Goal: Find contact information: Find contact information

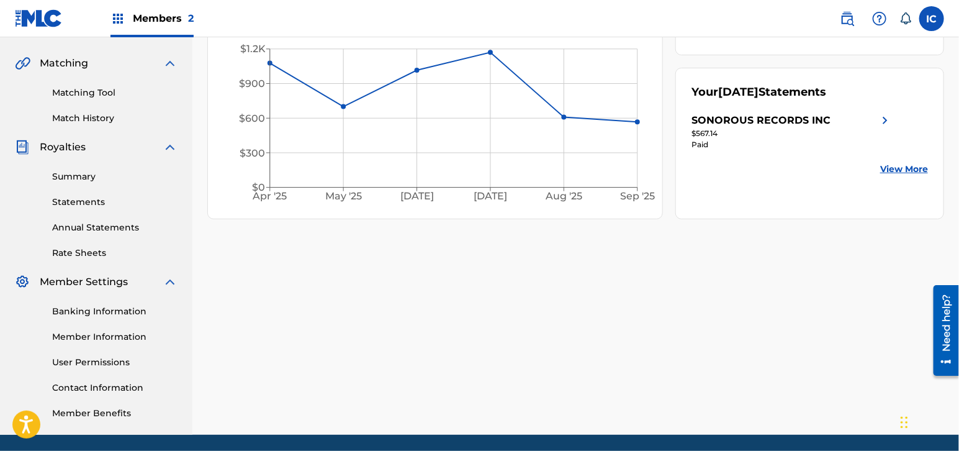
scroll to position [301, 0]
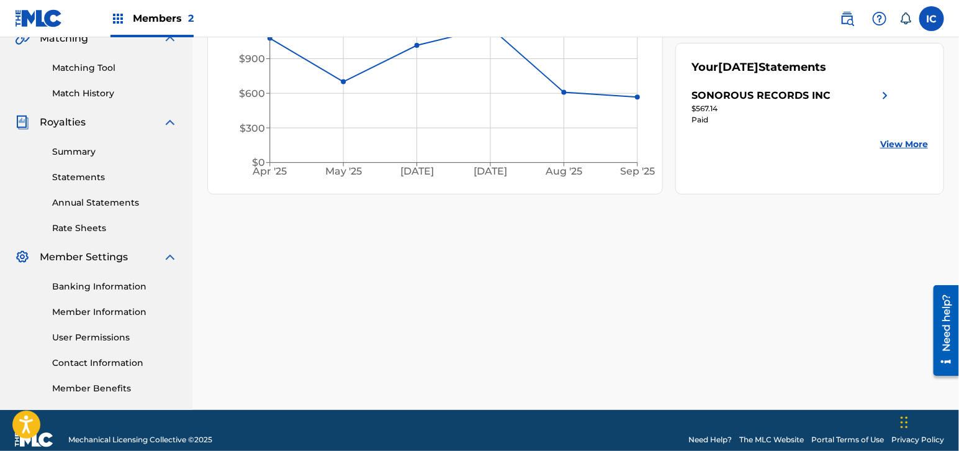
click at [99, 360] on link "Contact Information" at bounding box center [114, 362] width 125 height 13
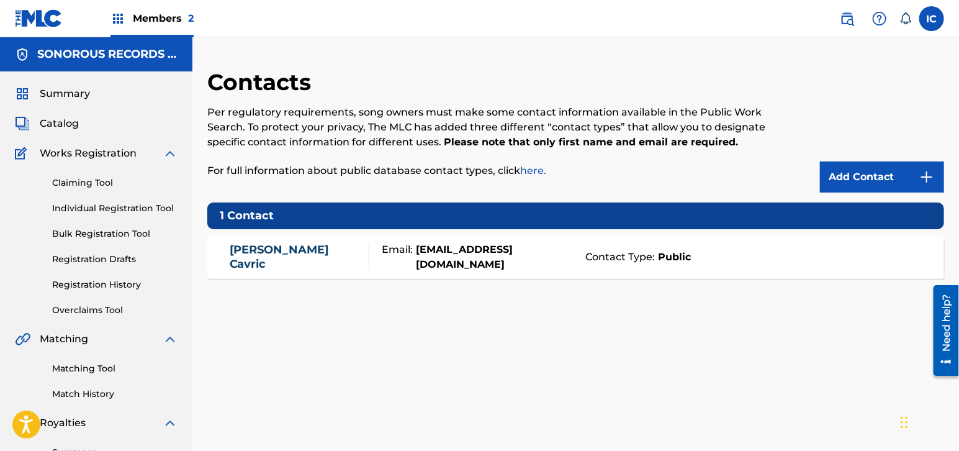
click at [467, 264] on div "[PERSON_NAME] Email: [EMAIL_ADDRESS][DOMAIN_NAME] Contact Type: Public" at bounding box center [575, 256] width 737 height 43
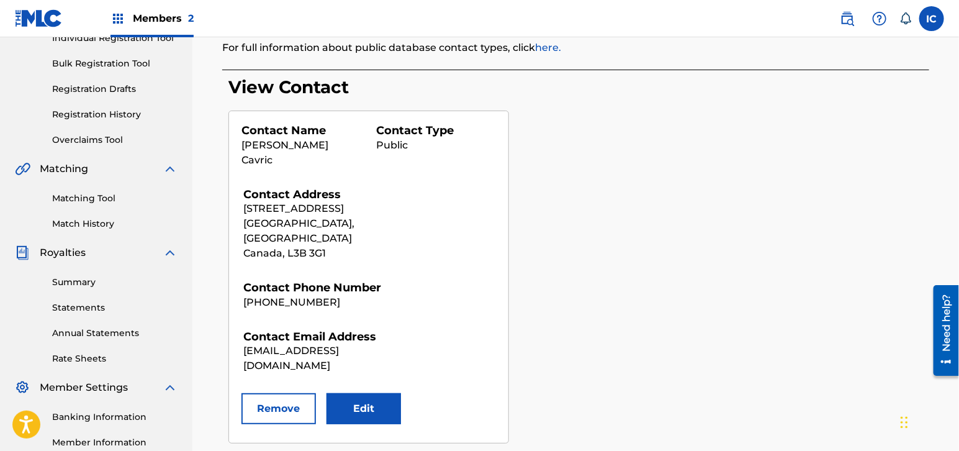
scroll to position [169, 0]
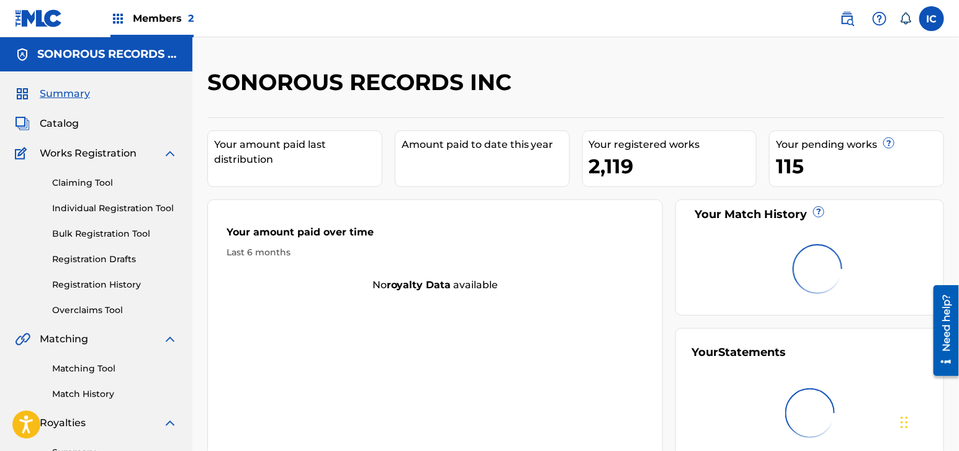
scroll to position [301, 0]
